Goal: Transaction & Acquisition: Purchase product/service

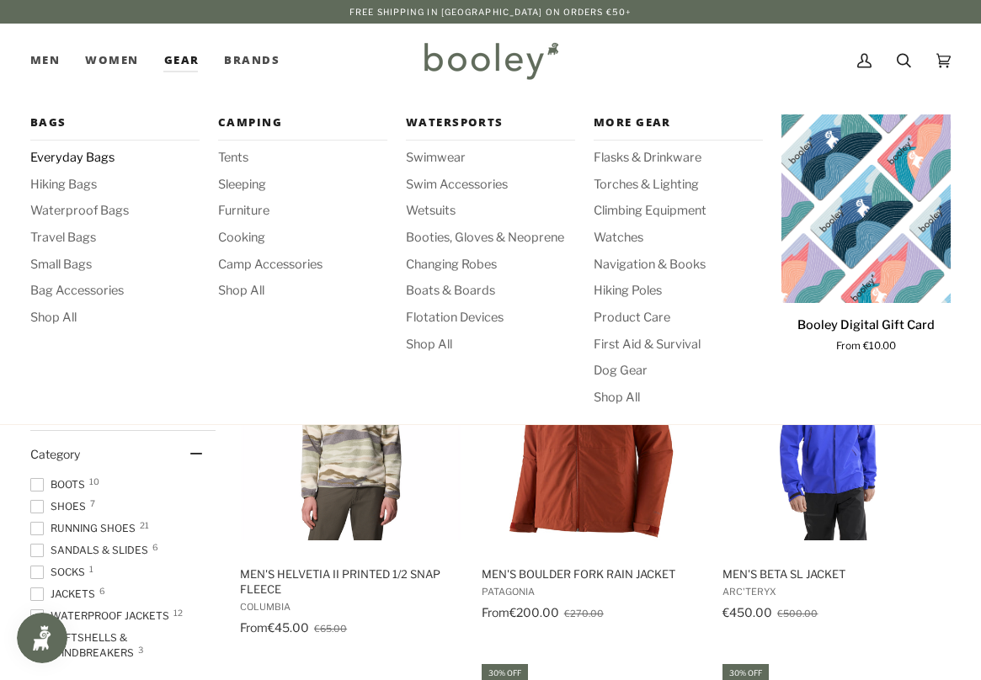
click at [70, 160] on span "Everyday Bags" at bounding box center [114, 158] width 169 height 19
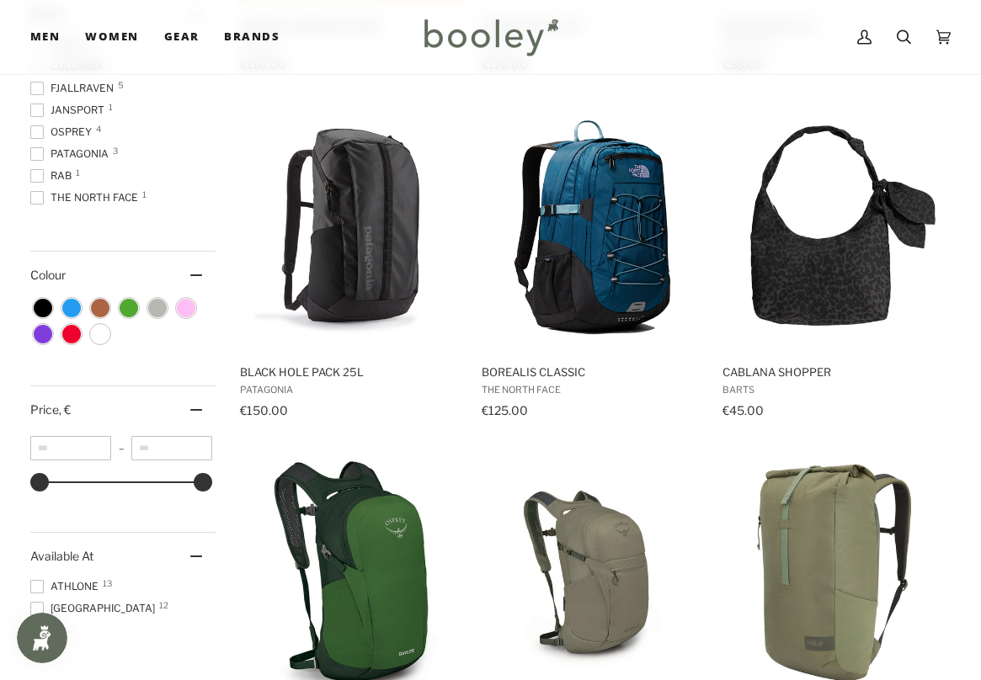
scroll to position [673, 0]
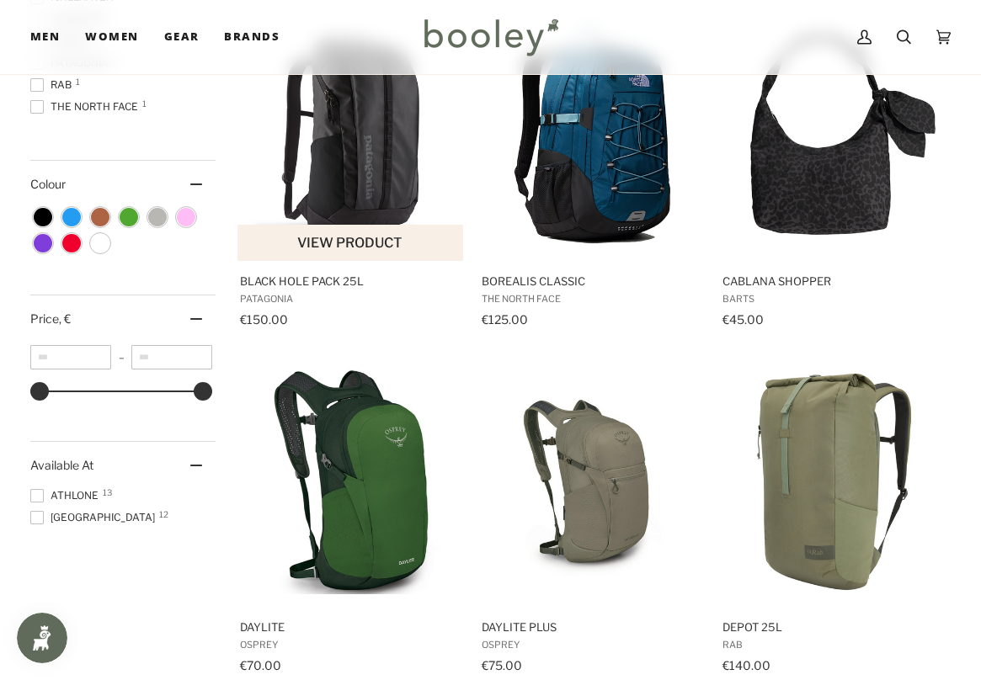
click at [326, 158] on img "Black Hole Pack 25L" at bounding box center [350, 134] width 227 height 227
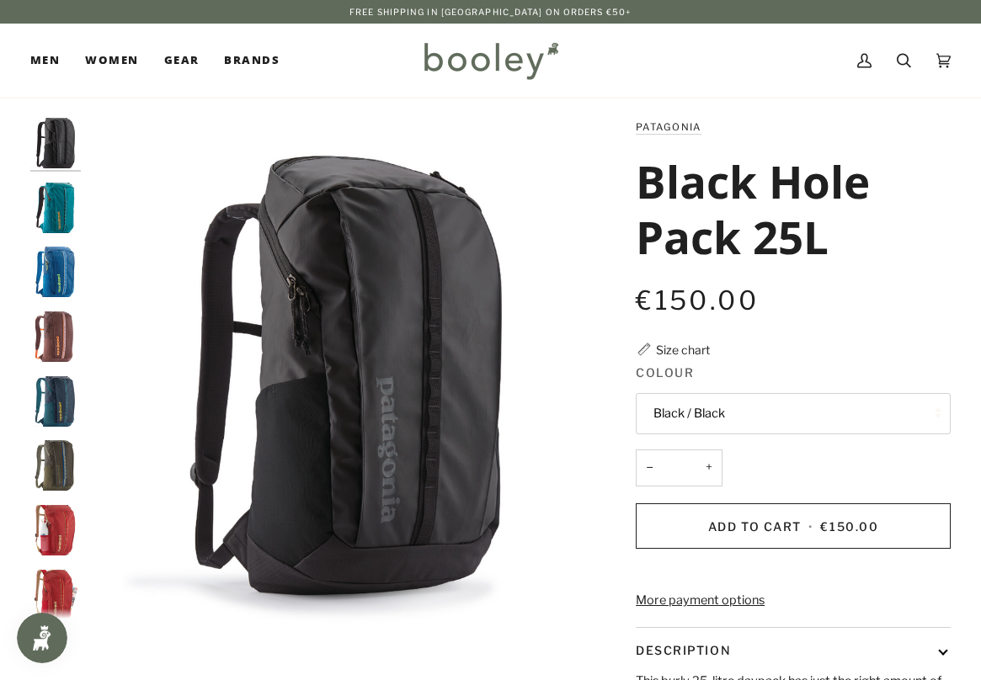
click at [68, 531] on img "Patagonia Black Hole Pack 25L - Booley Galway" at bounding box center [55, 530] width 51 height 51
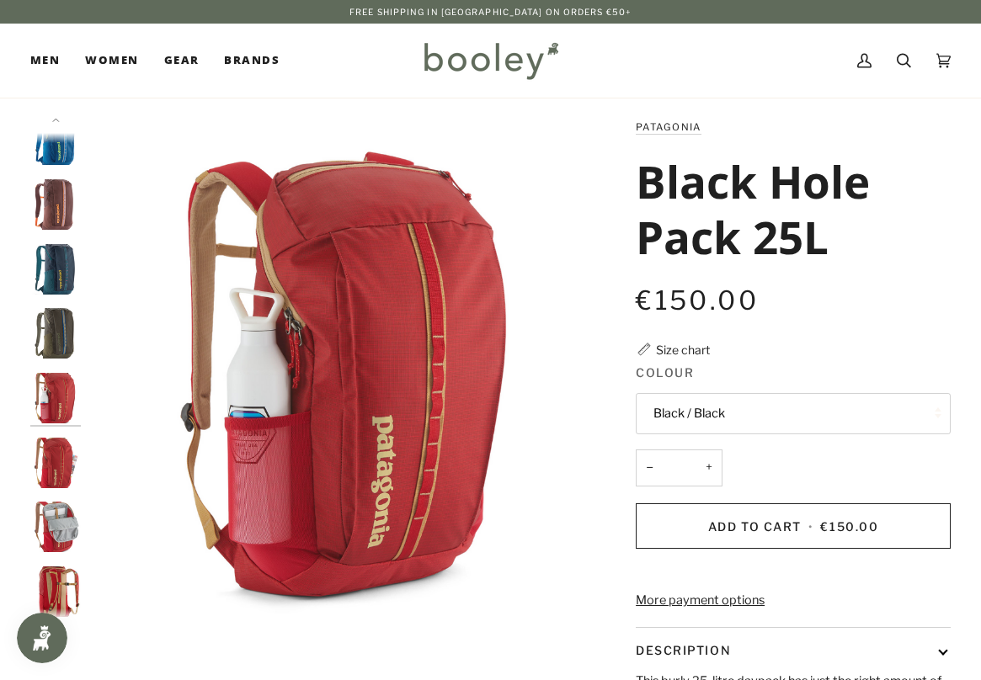
scroll to position [149, 0]
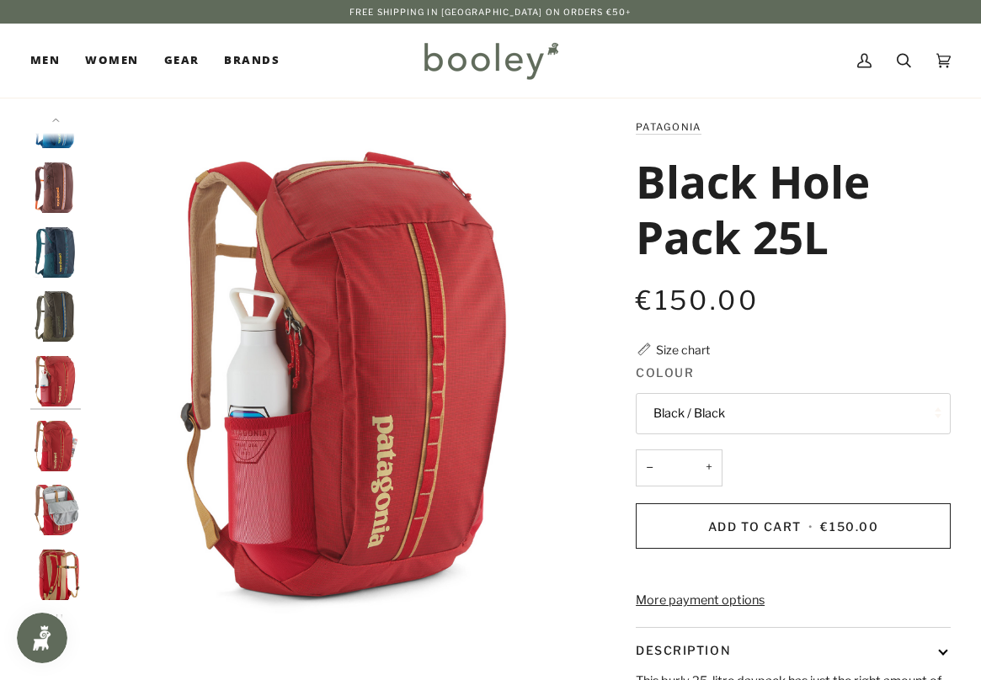
click at [673, 405] on button "Black / Black" at bounding box center [793, 413] width 315 height 41
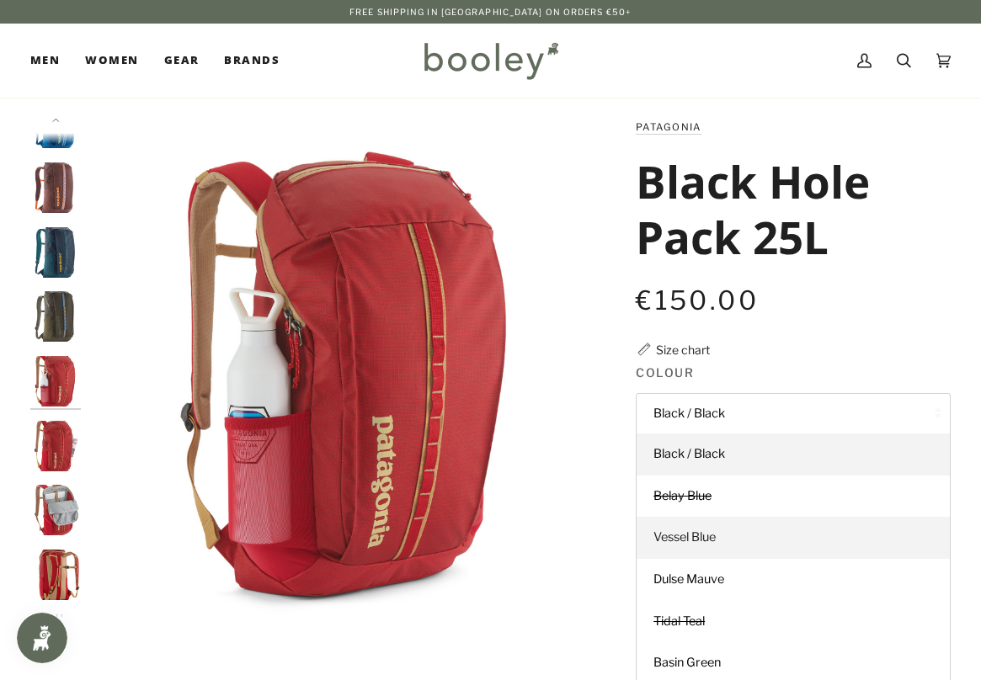
click at [682, 543] on span "Vessel Blue" at bounding box center [685, 537] width 62 height 15
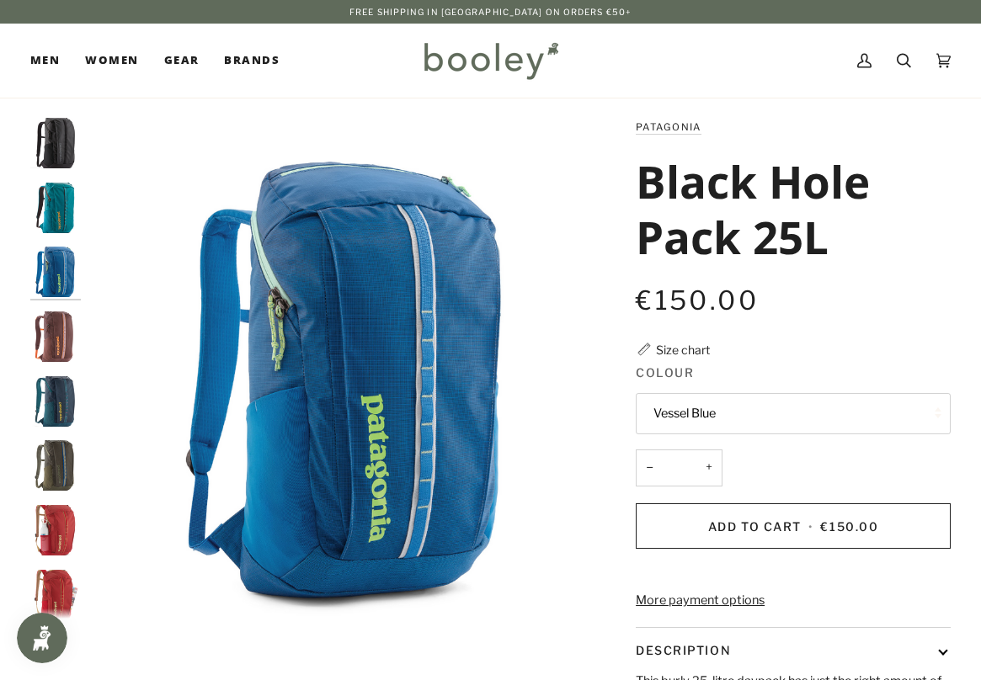
click at [689, 400] on button "Vessel Blue" at bounding box center [793, 413] width 315 height 41
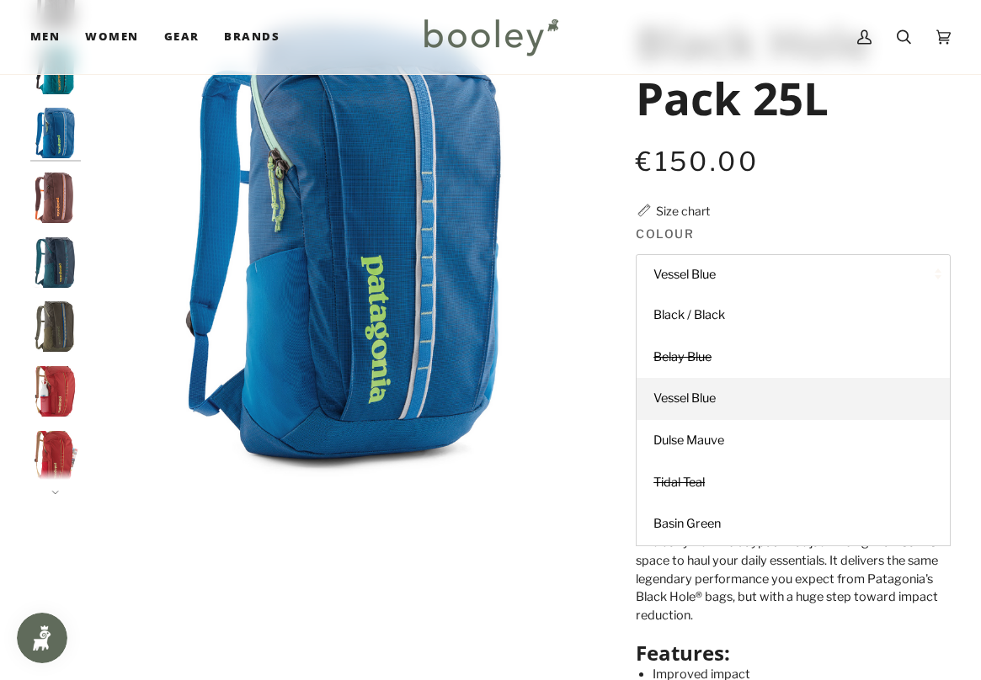
scroll to position [158, 0]
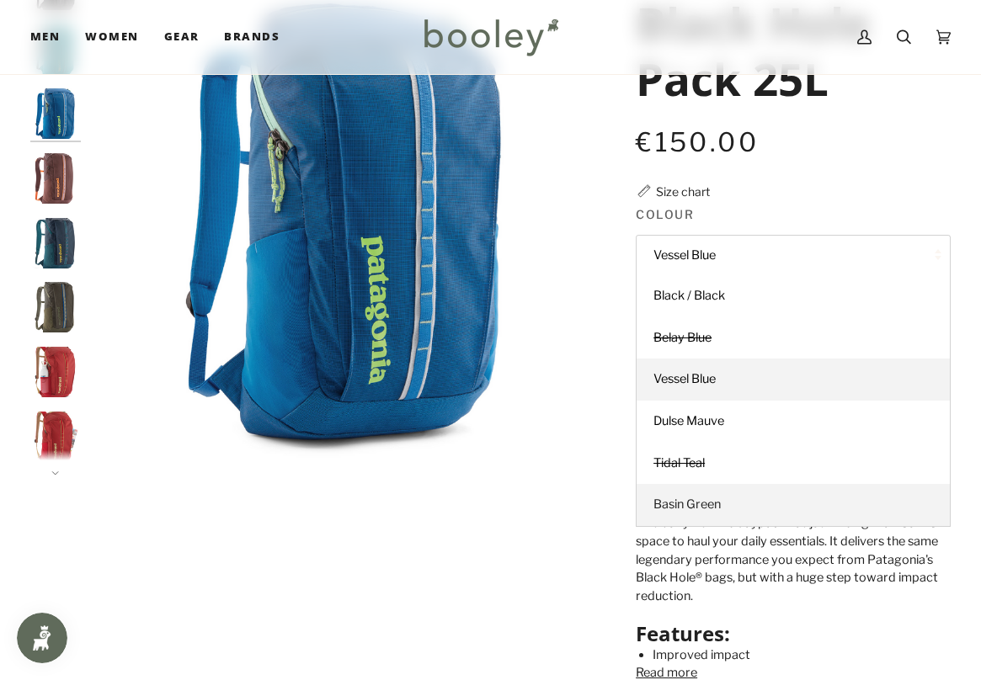
click at [692, 507] on span "Basin Green" at bounding box center [687, 504] width 67 height 15
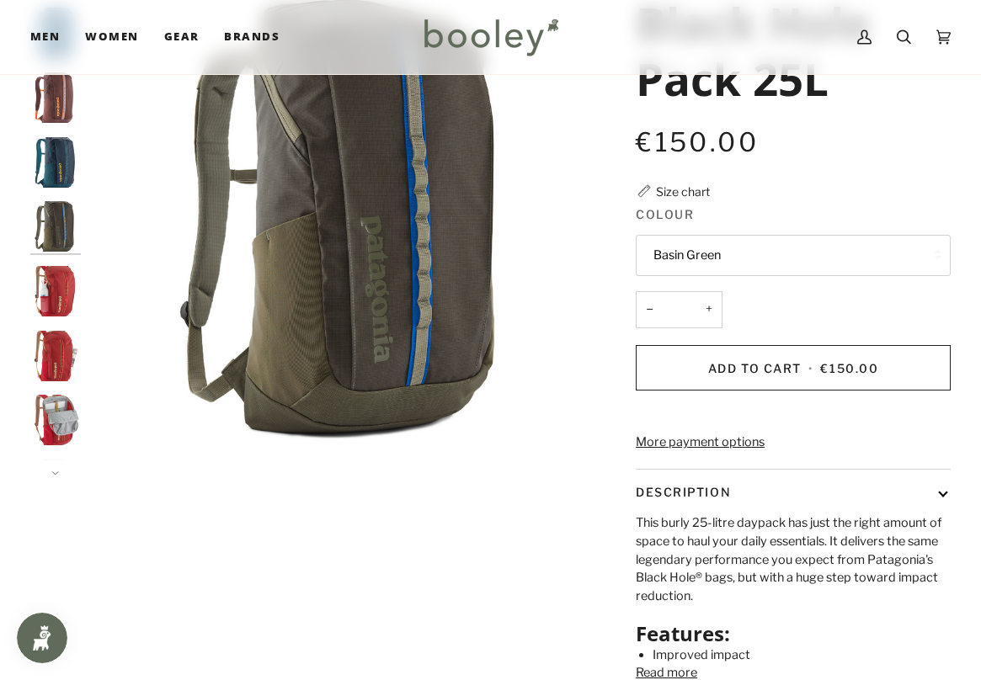
scroll to position [85, 0]
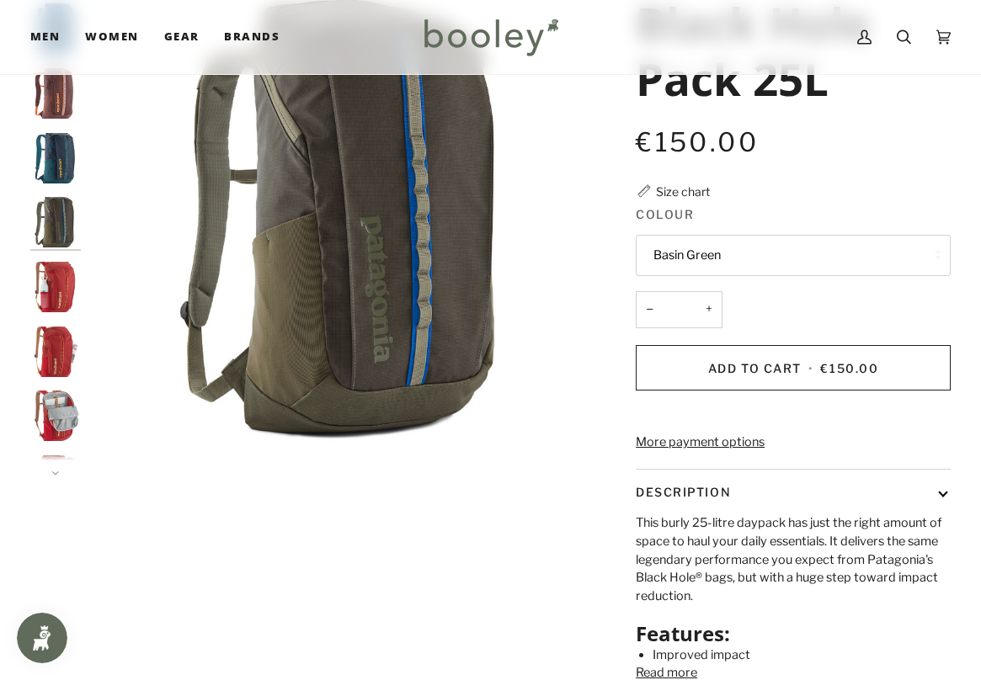
click at [701, 236] on button "Basin Green" at bounding box center [793, 255] width 315 height 41
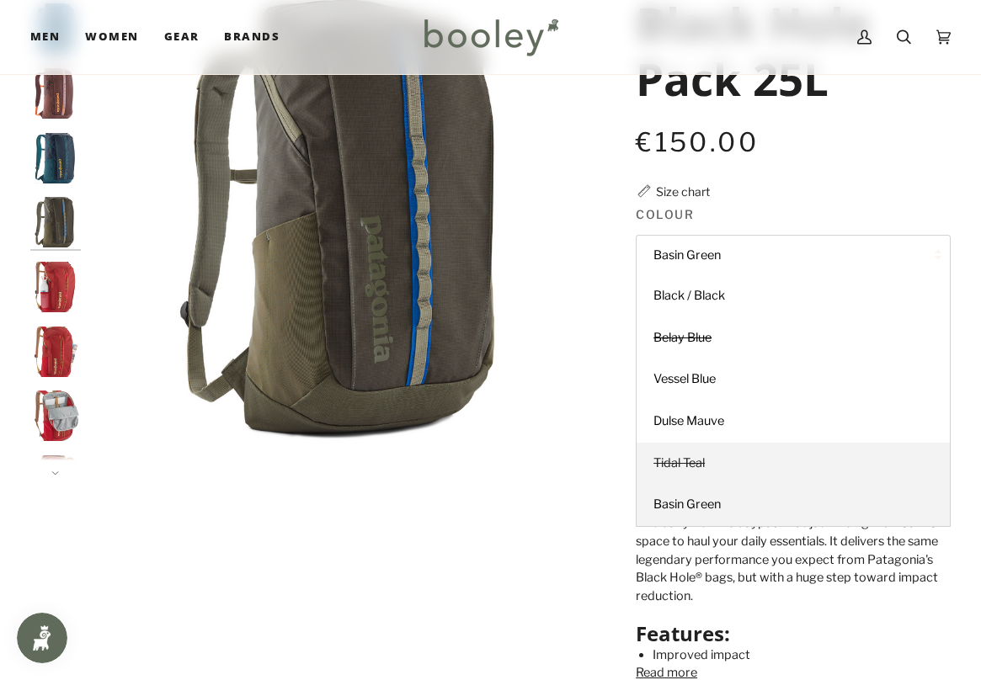
click at [693, 469] on span "Tidal Teal" at bounding box center [679, 463] width 51 height 15
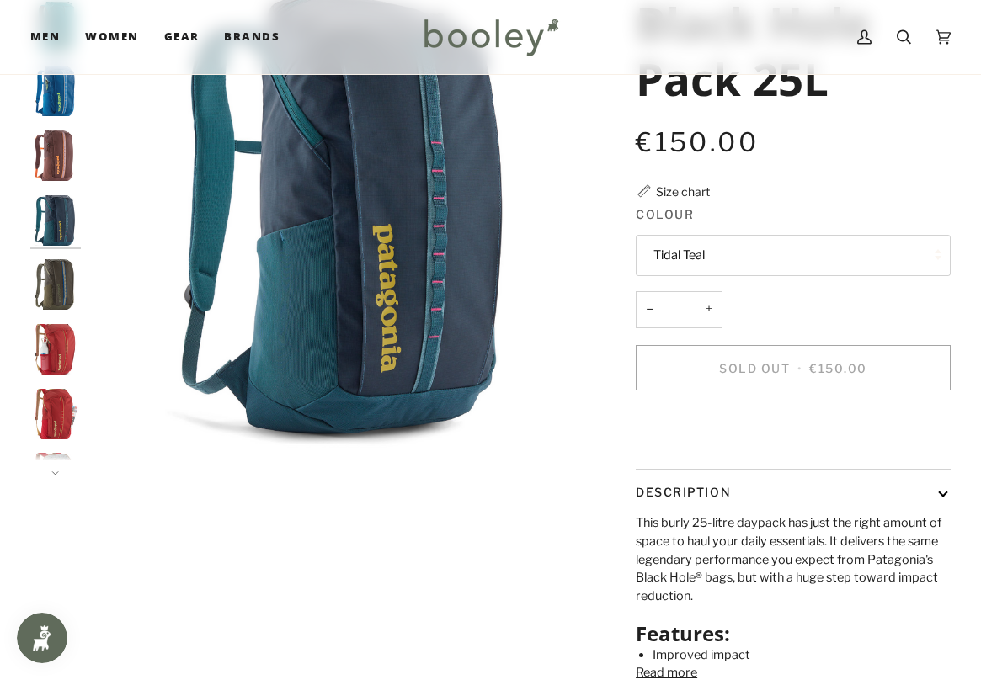
scroll to position [22, 0]
click at [696, 246] on button "Tidal Teal" at bounding box center [793, 255] width 315 height 41
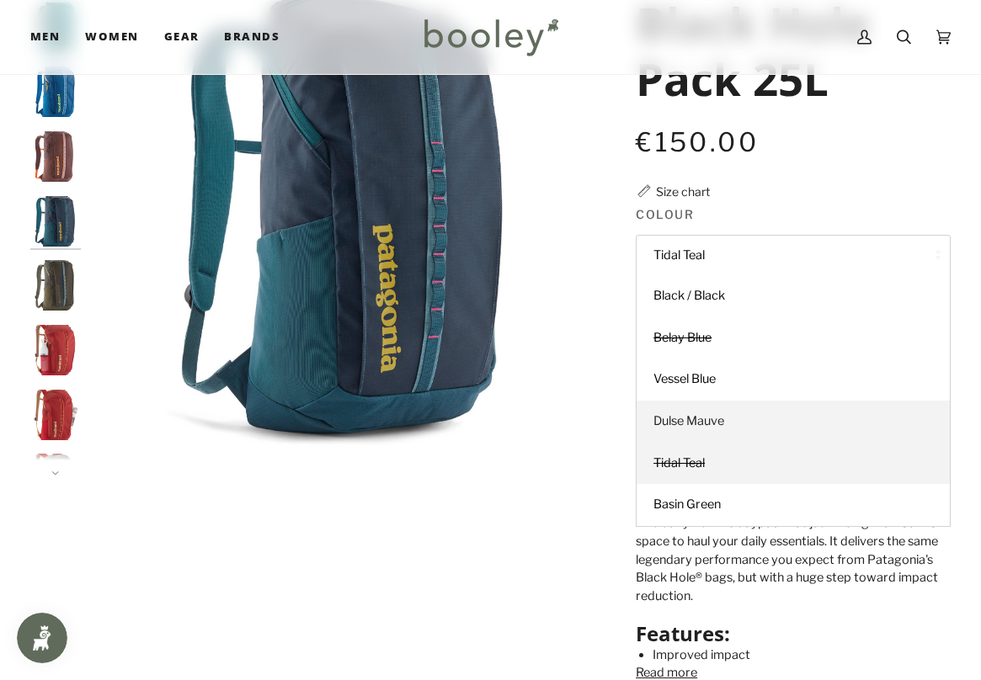
click at [717, 413] on span "Dulse Mauve" at bounding box center [689, 420] width 71 height 15
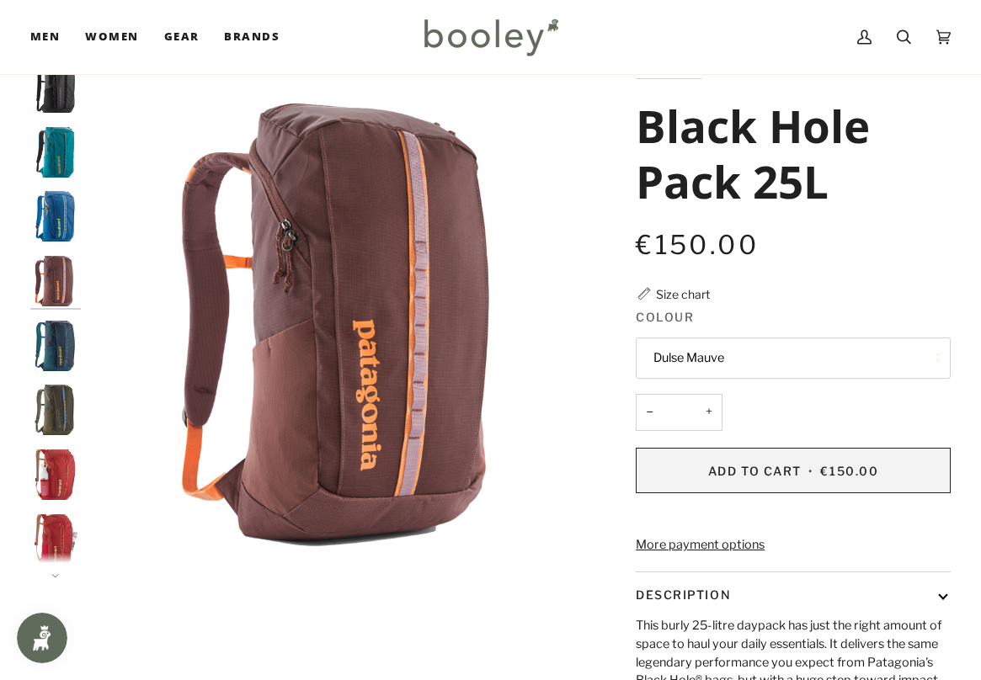
scroll to position [59, 0]
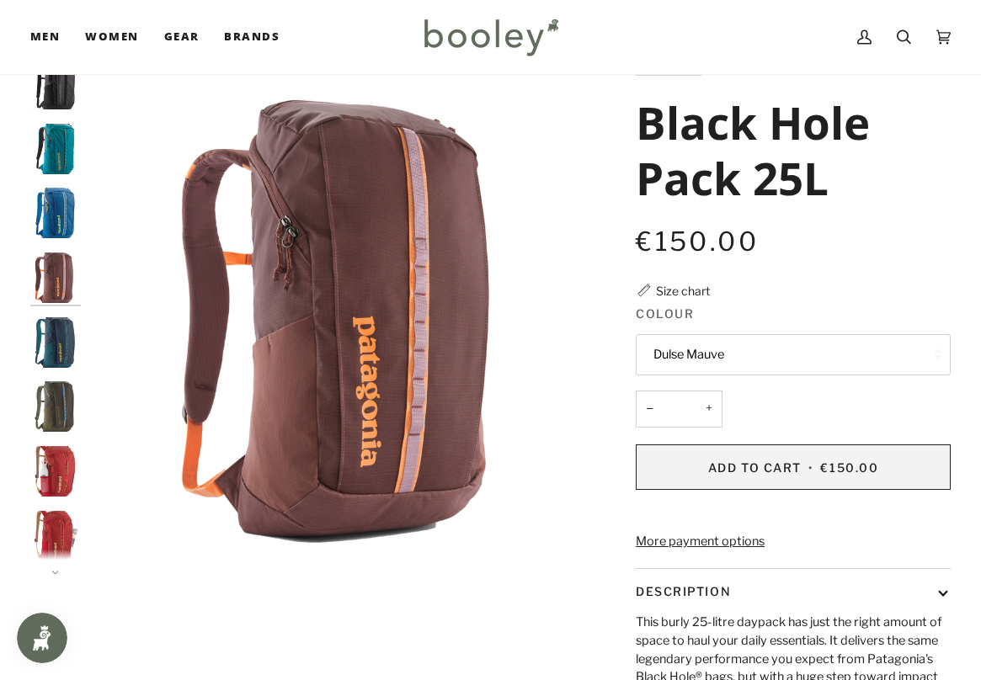
click at [681, 365] on button "Dulse Mauve" at bounding box center [793, 354] width 315 height 41
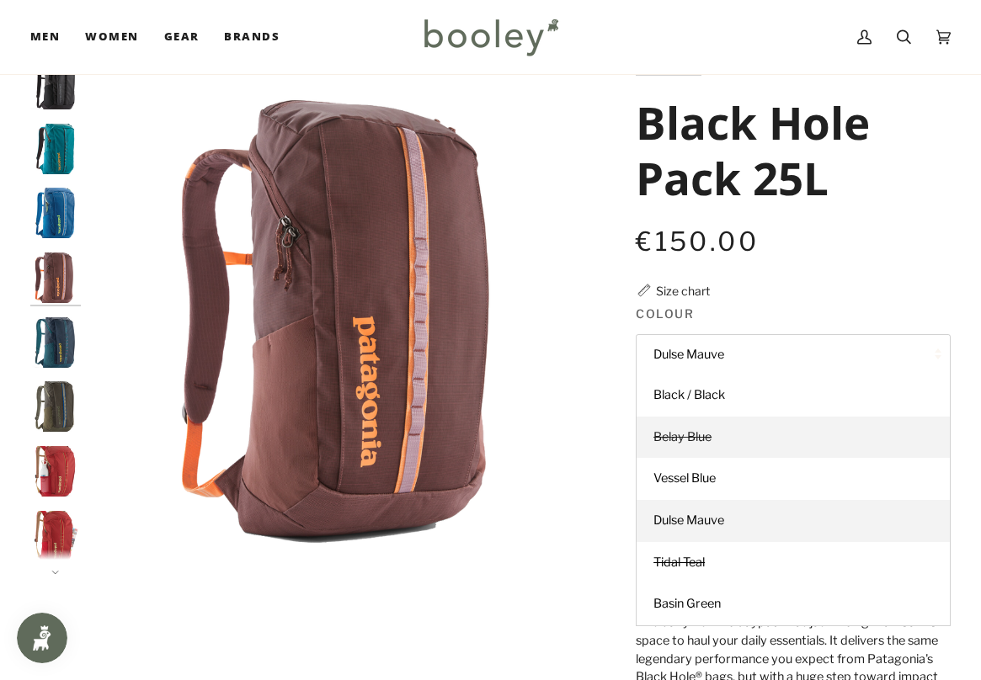
click at [694, 440] on span "Belay Blue" at bounding box center [683, 436] width 58 height 15
